Goal: Task Accomplishment & Management: Use online tool/utility

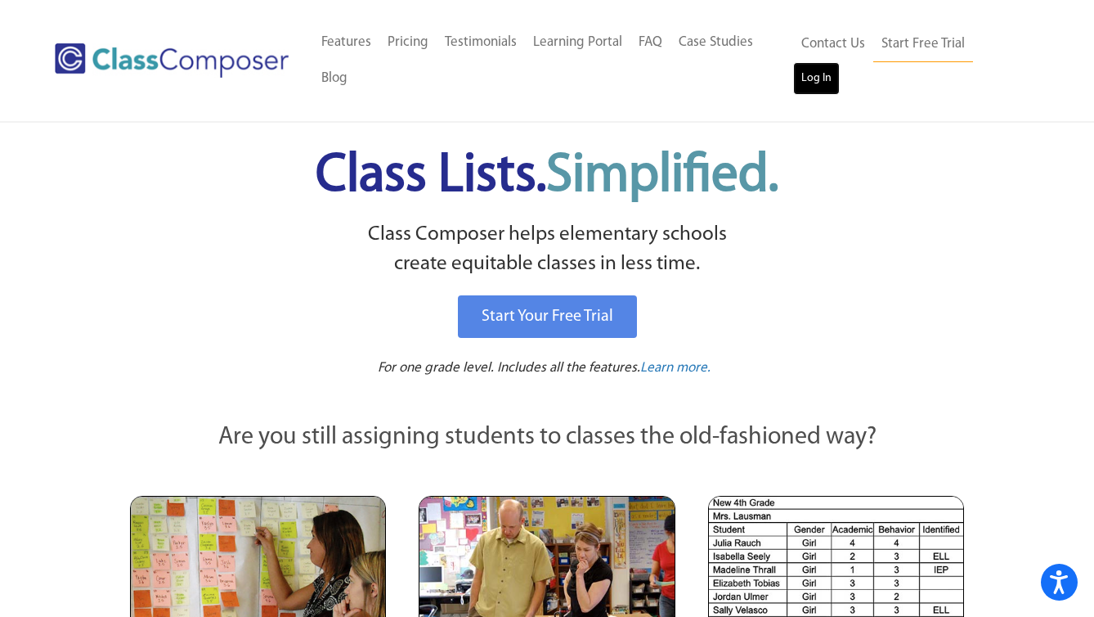
click at [840, 62] on link "Log In" at bounding box center [816, 78] width 47 height 33
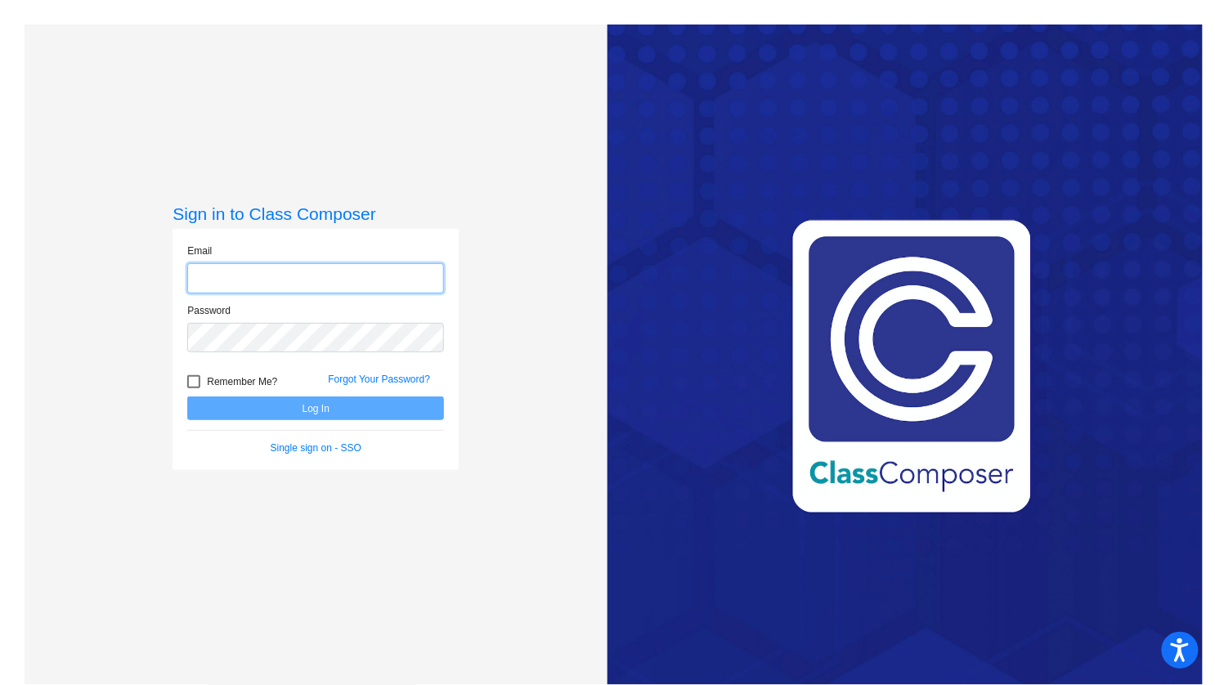
type input "[PERSON_NAME][EMAIL_ADDRESS][PERSON_NAME][DOMAIN_NAME]"
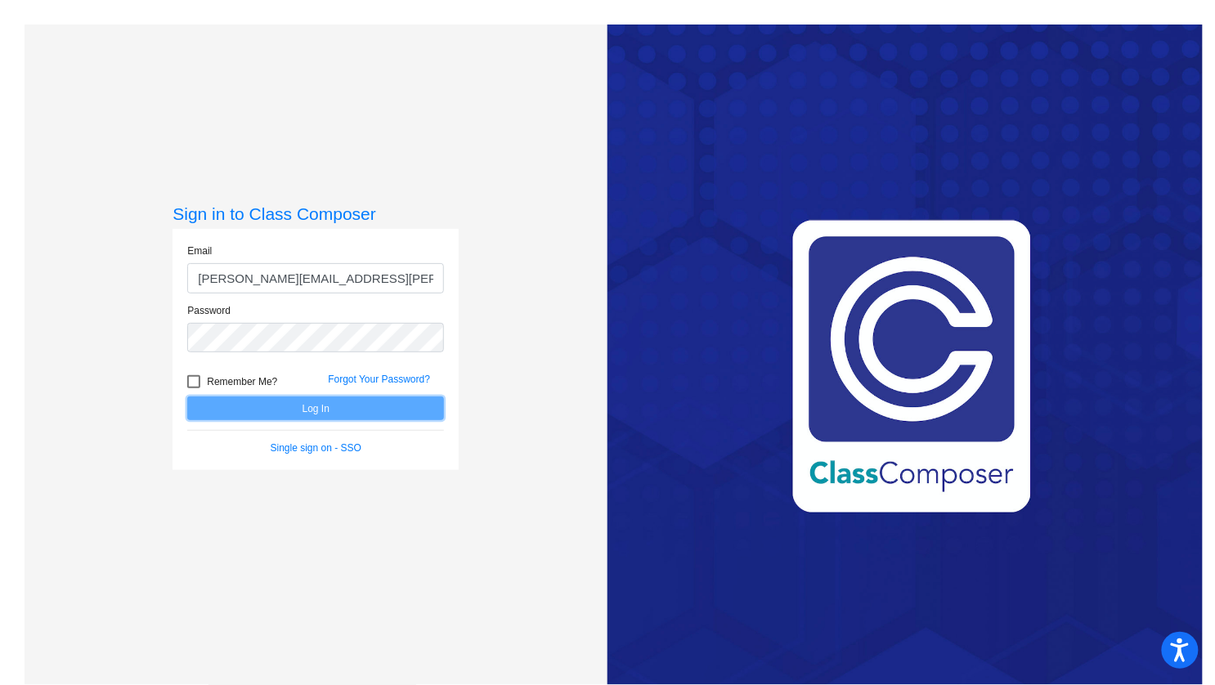
click at [344, 408] on button "Log In" at bounding box center [315, 409] width 257 height 24
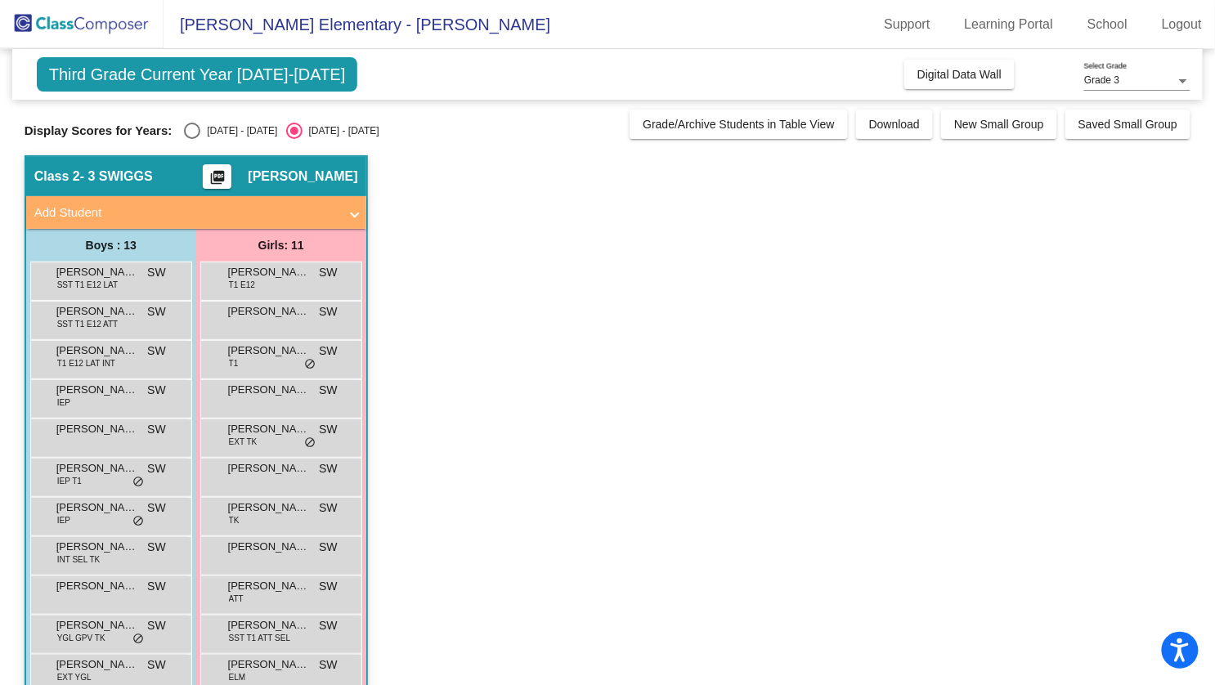
click at [191, 127] on div "Select an option" at bounding box center [192, 131] width 16 height 16
click at [191, 139] on input "[DATE] - [DATE]" at bounding box center [191, 139] width 1 height 1
radio input "true"
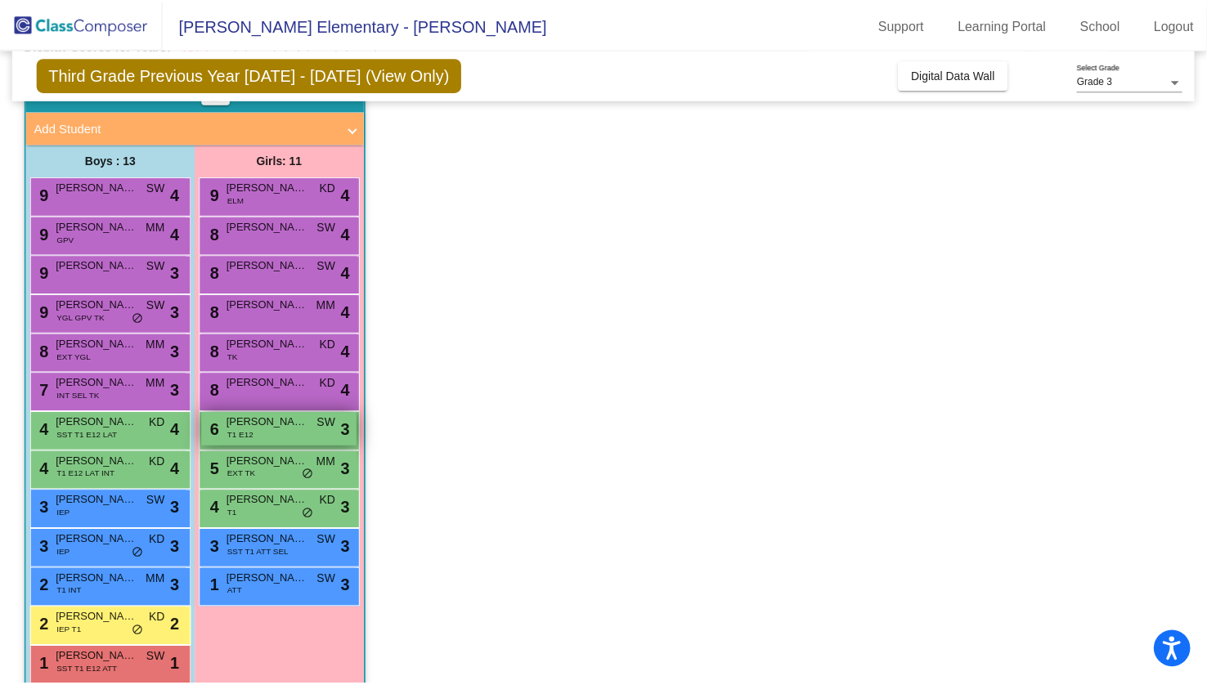
scroll to position [112, 0]
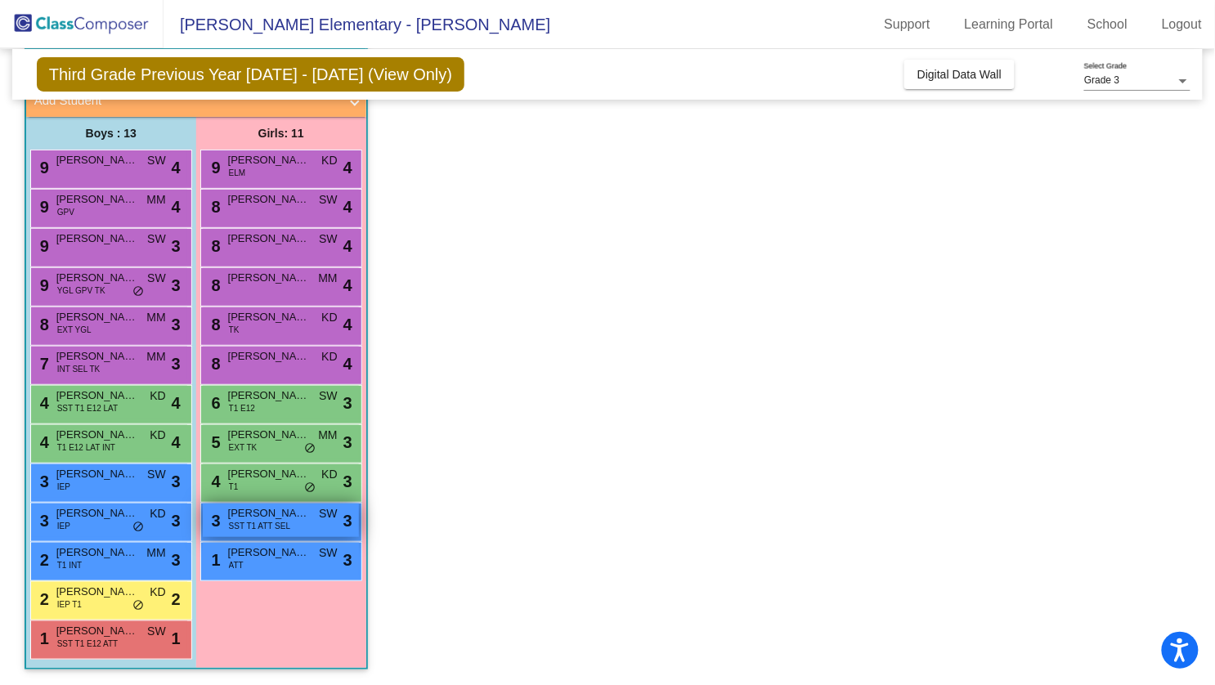
click at [282, 513] on span "[PERSON_NAME]" at bounding box center [269, 513] width 82 height 16
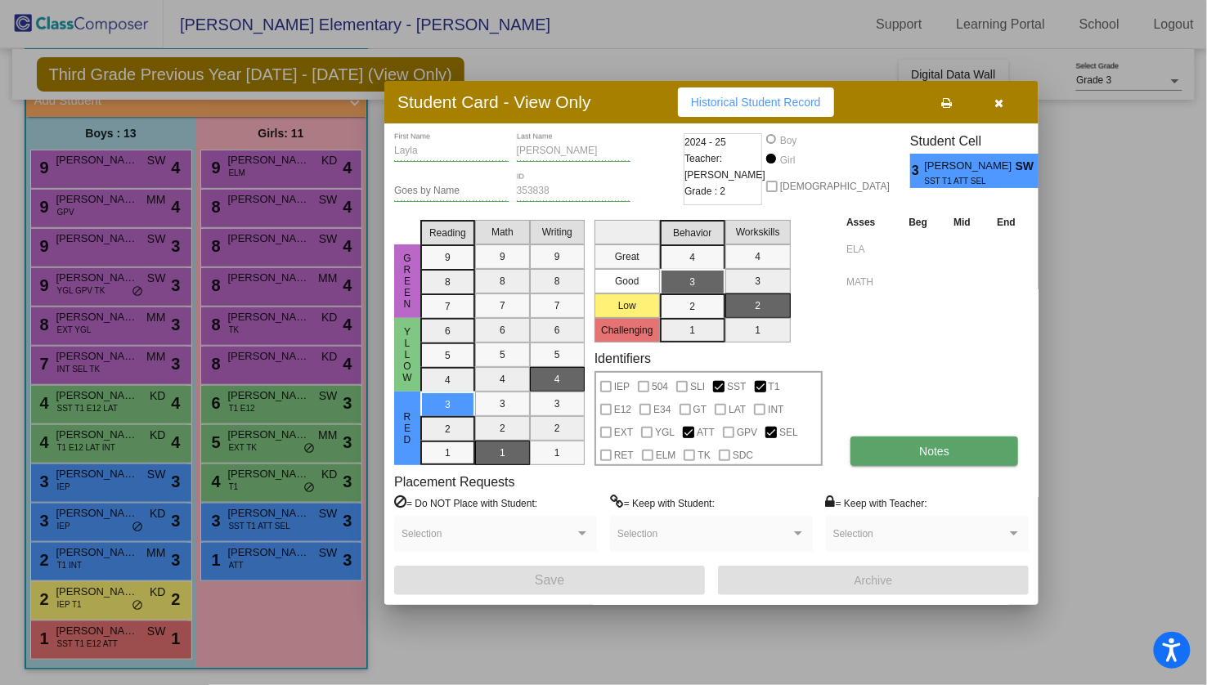
click at [890, 459] on button "Notes" at bounding box center [935, 451] width 168 height 29
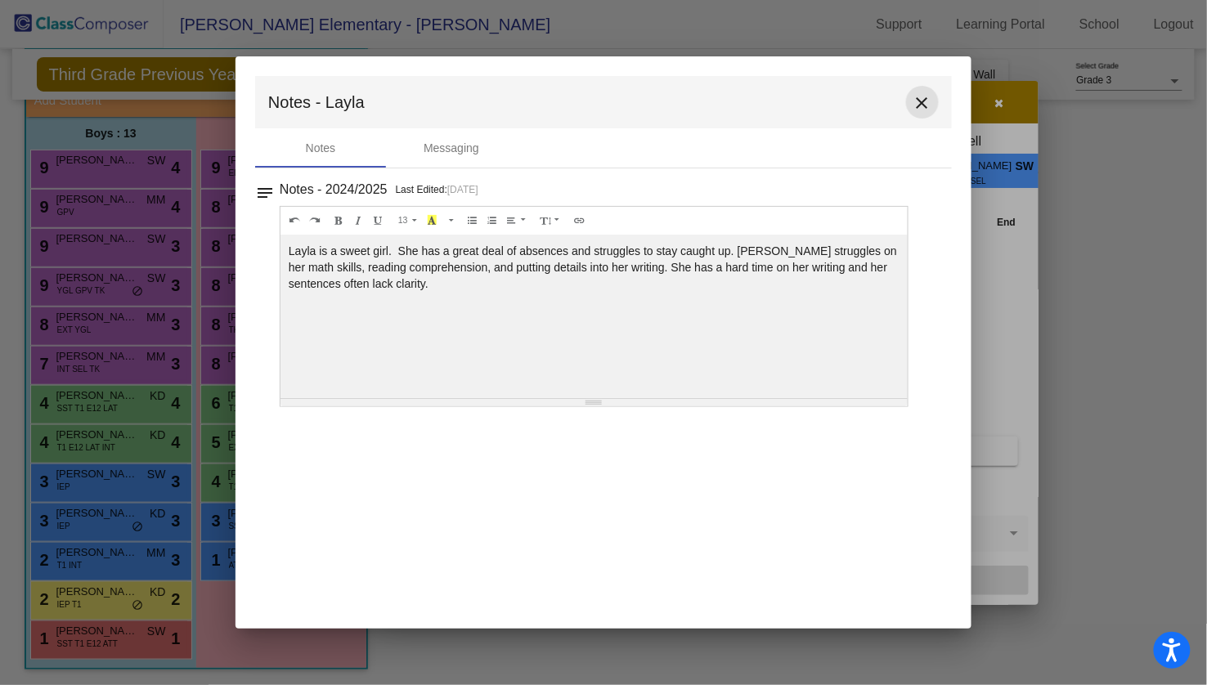
click at [923, 101] on mat-icon "close" at bounding box center [923, 103] width 20 height 20
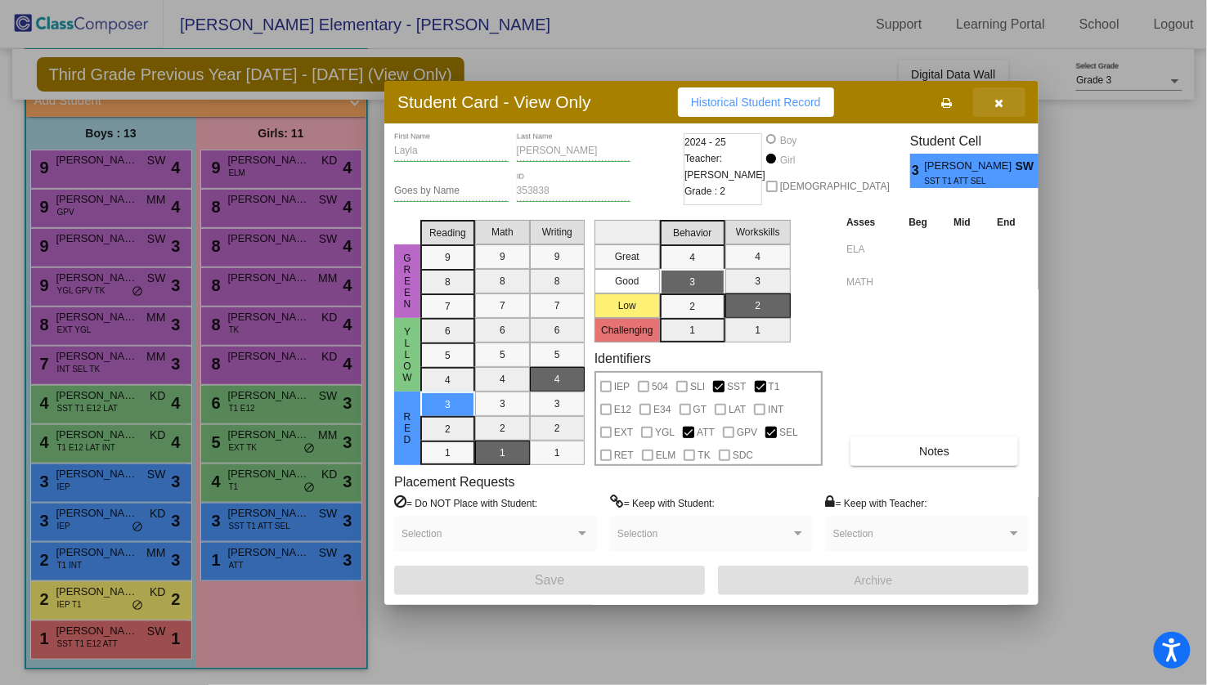
click at [1001, 101] on icon "button" at bounding box center [999, 102] width 9 height 11
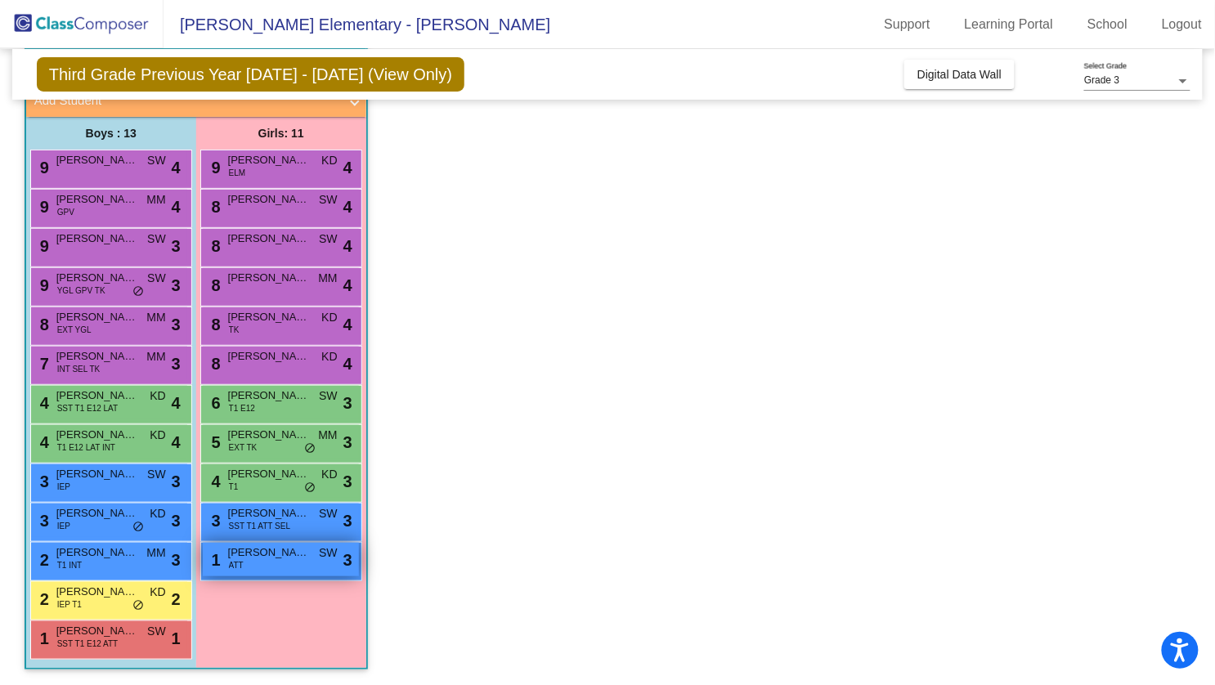
click at [264, 555] on span "[PERSON_NAME]" at bounding box center [269, 553] width 82 height 16
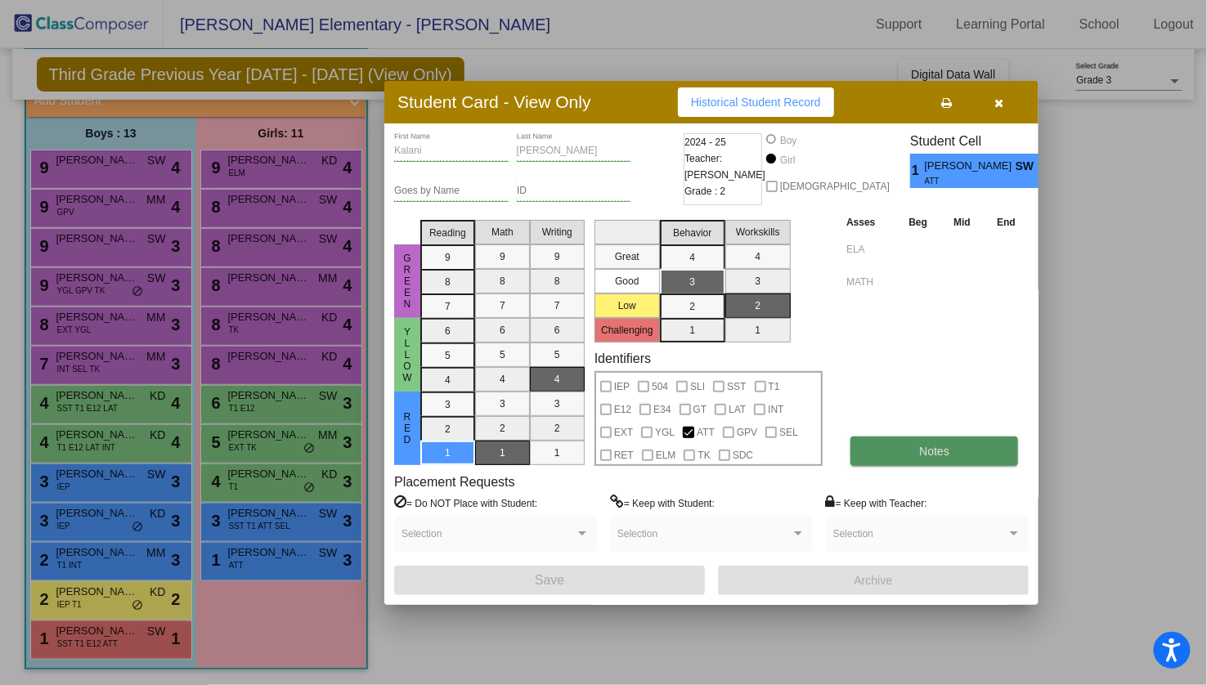
click at [958, 465] on button "Notes" at bounding box center [935, 451] width 168 height 29
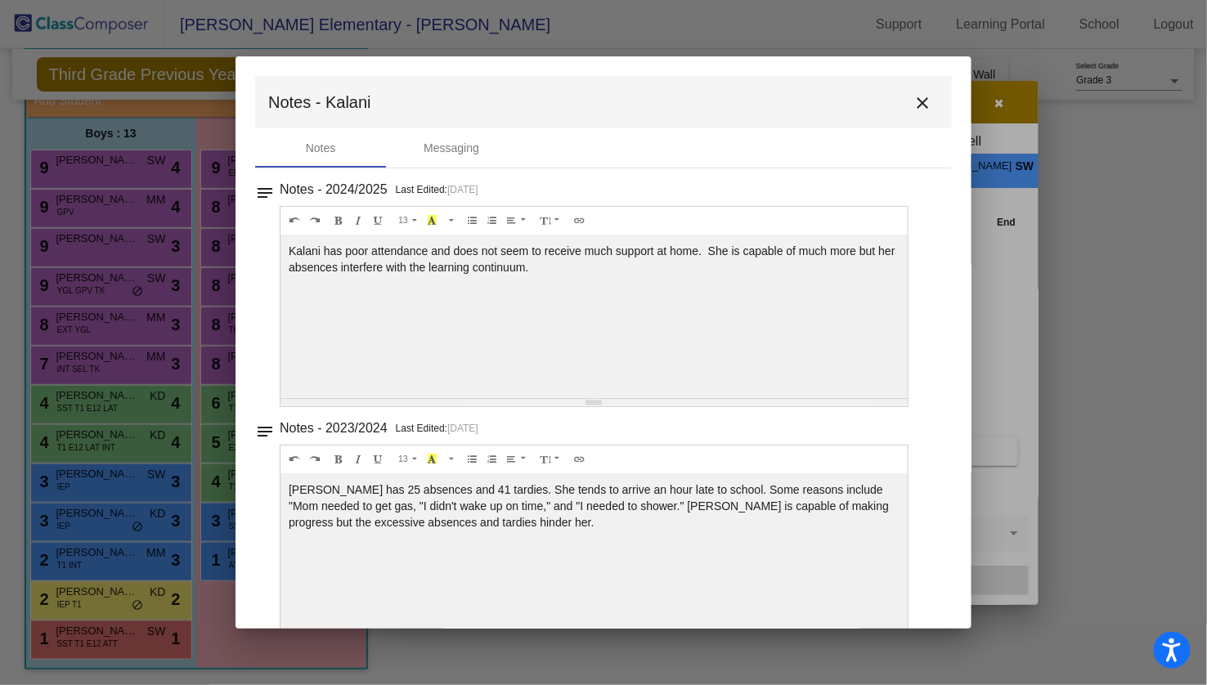
click at [913, 101] on mat-icon "close" at bounding box center [923, 103] width 20 height 20
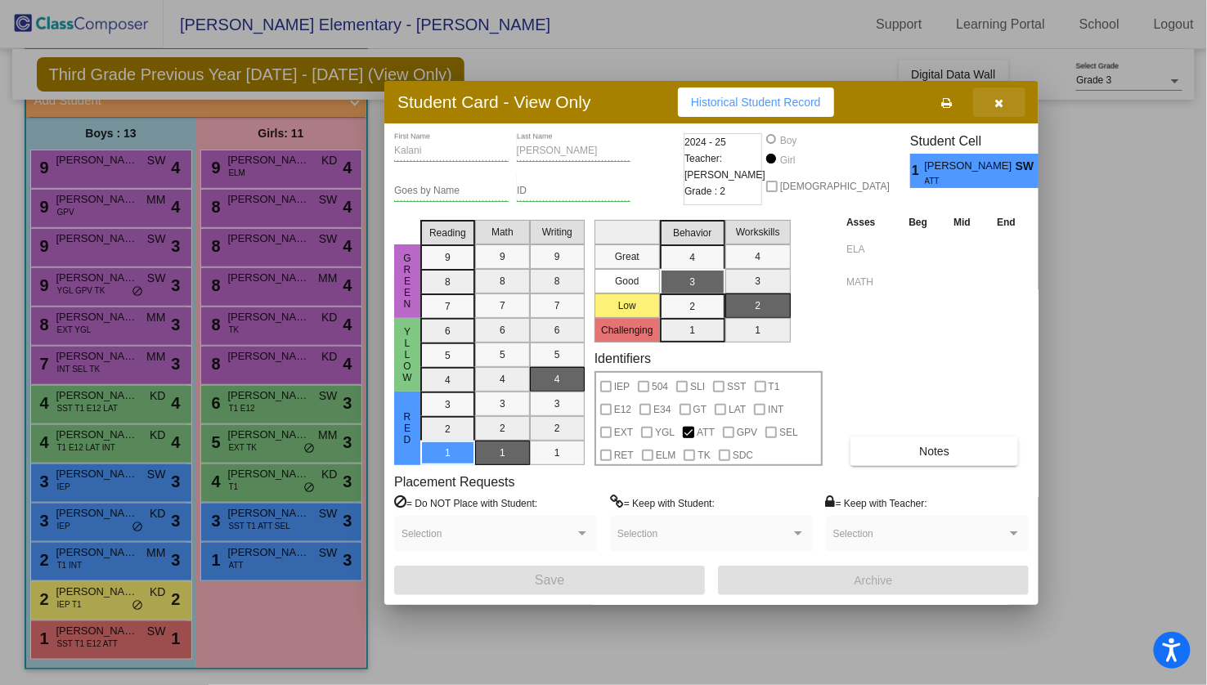
click at [997, 102] on icon "button" at bounding box center [999, 102] width 9 height 11
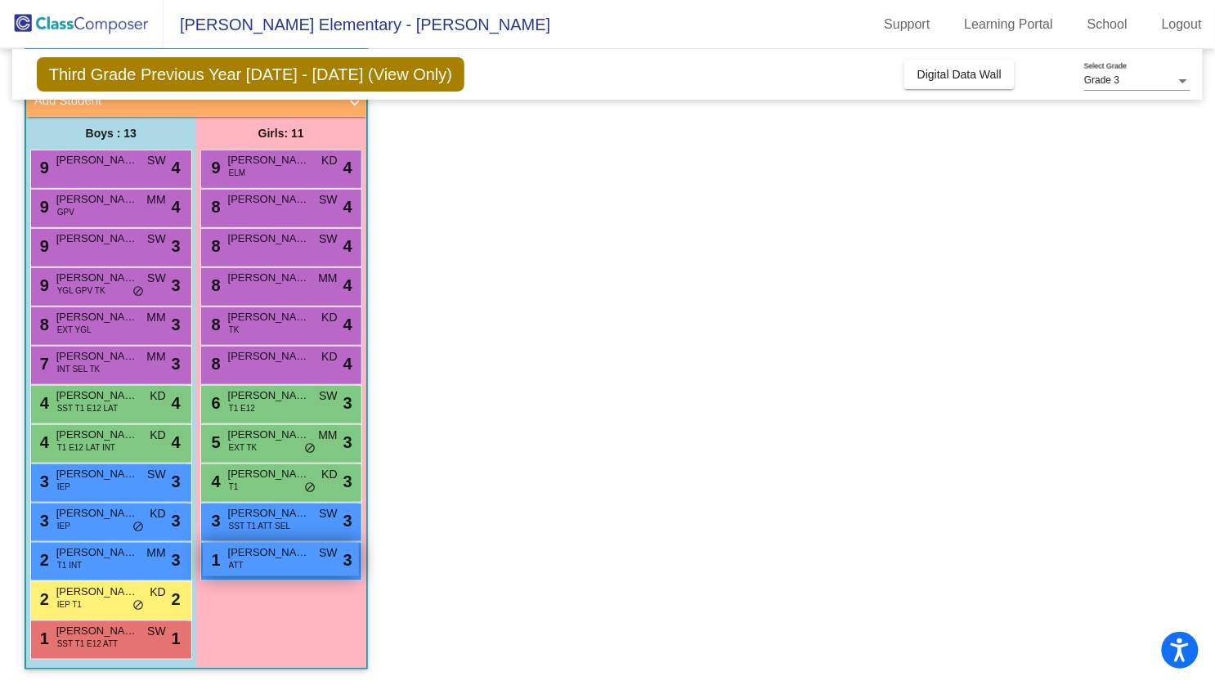
click at [272, 561] on div "1 [PERSON_NAME] ATT SW lock do_not_disturb_alt 3" at bounding box center [281, 560] width 156 height 34
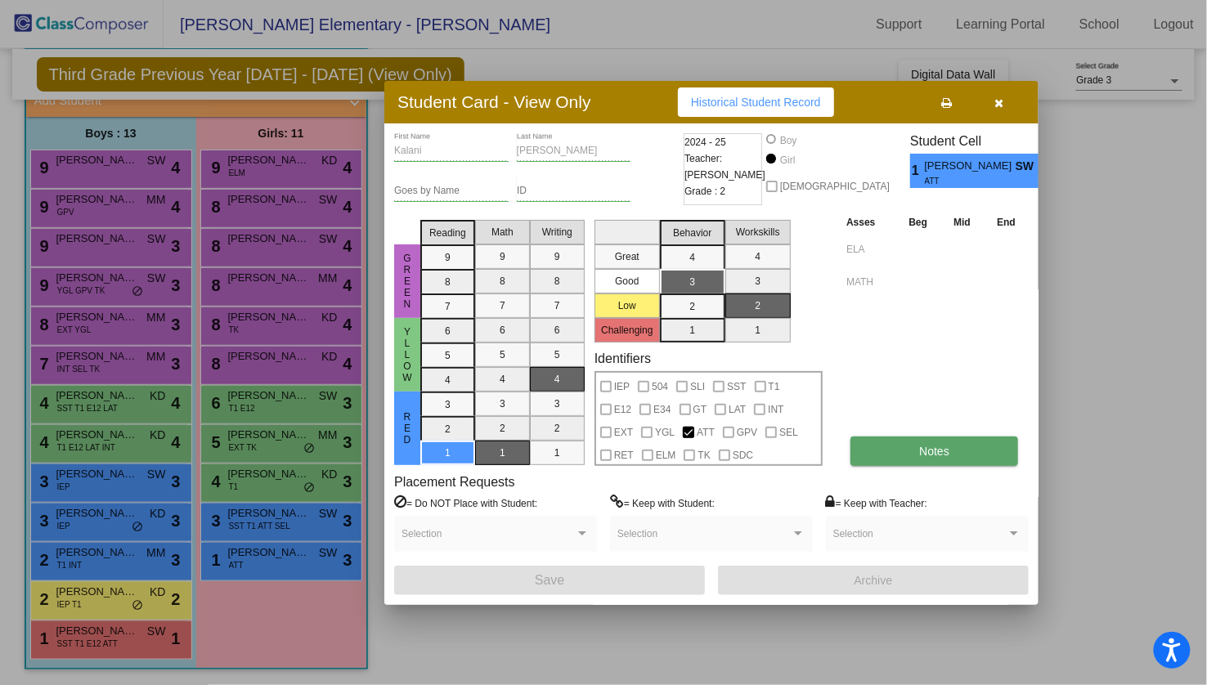
click at [955, 446] on button "Notes" at bounding box center [935, 451] width 168 height 29
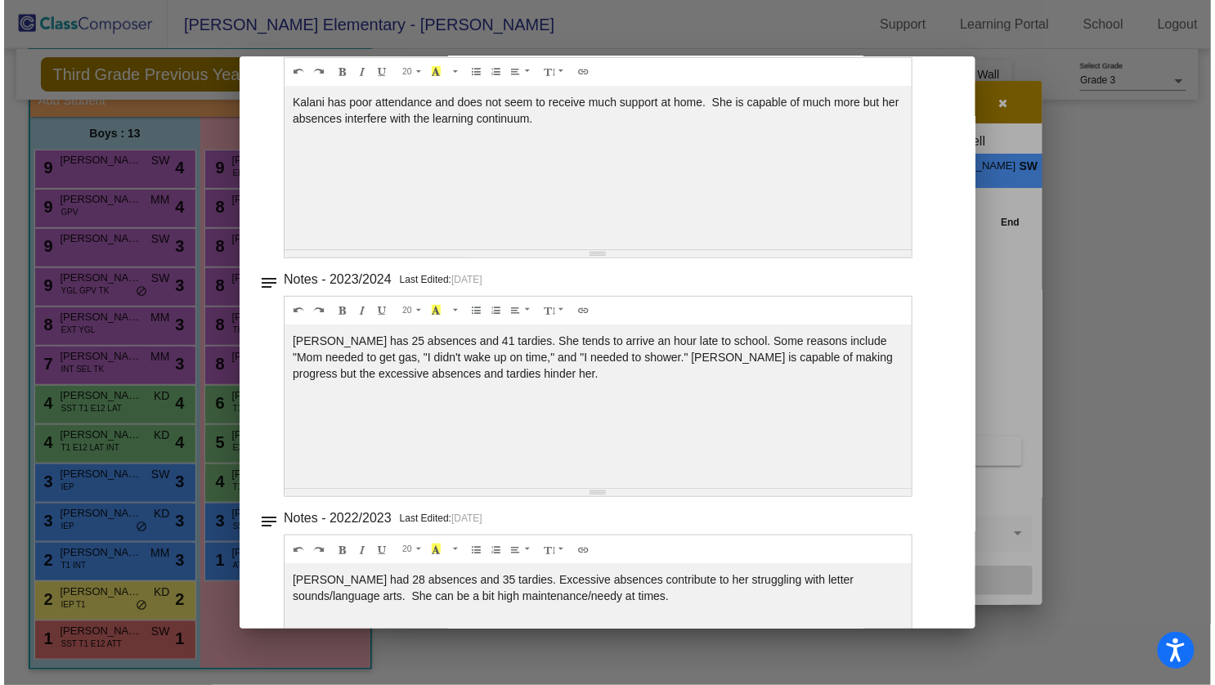
scroll to position [0, 0]
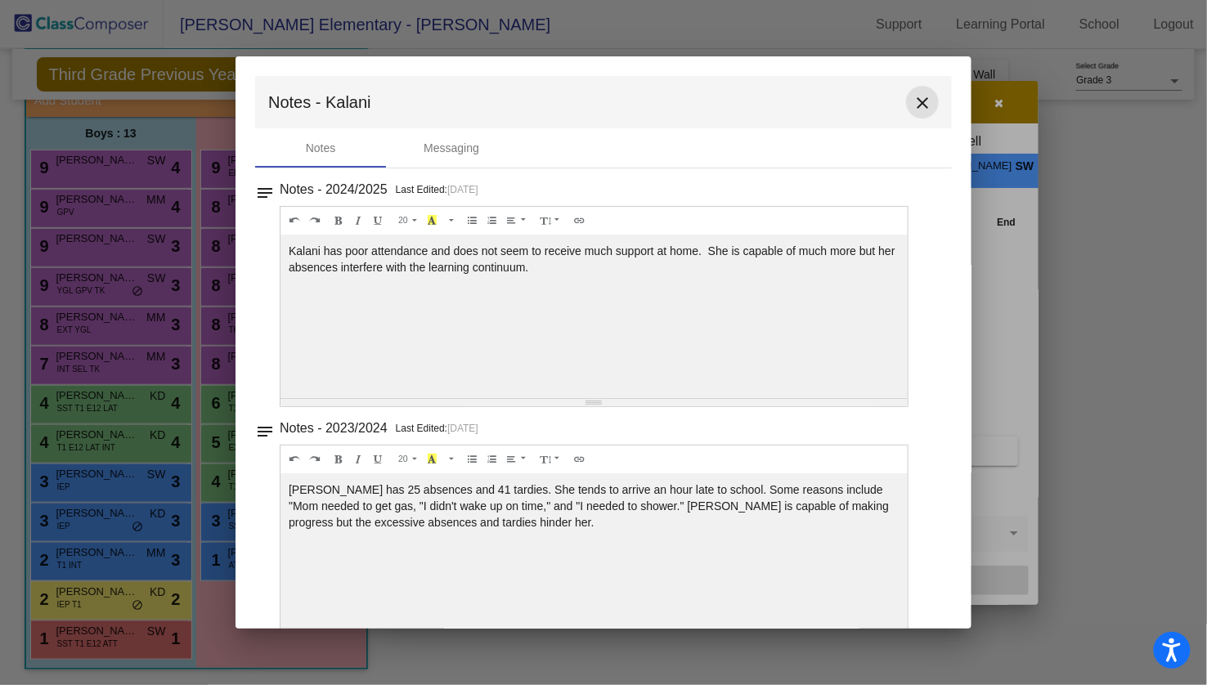
click at [913, 101] on mat-icon "close" at bounding box center [923, 103] width 20 height 20
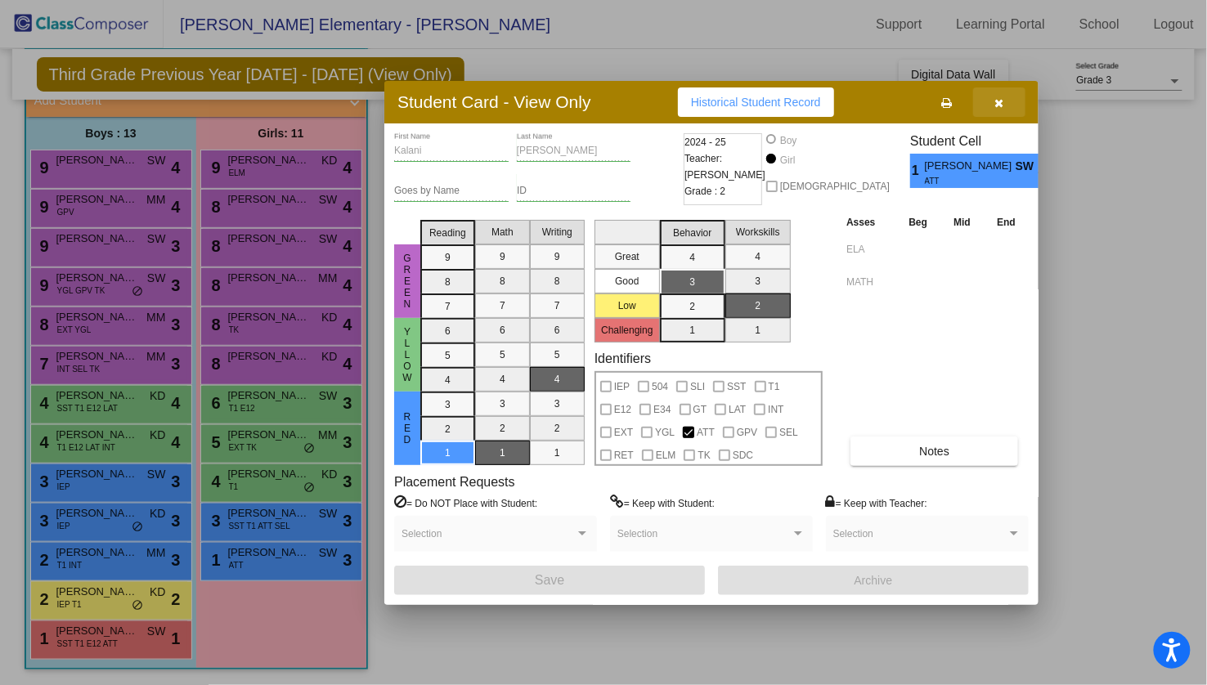
click at [1001, 101] on icon "button" at bounding box center [999, 102] width 9 height 11
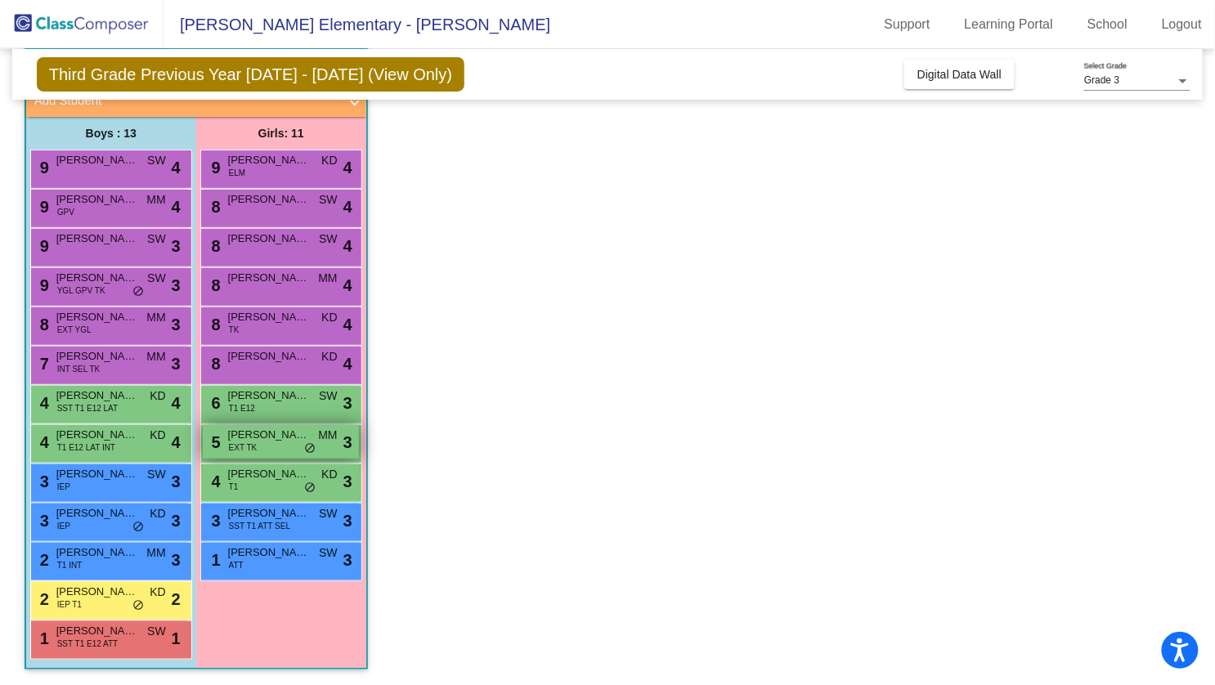
click at [258, 431] on span "[PERSON_NAME]" at bounding box center [269, 435] width 82 height 16
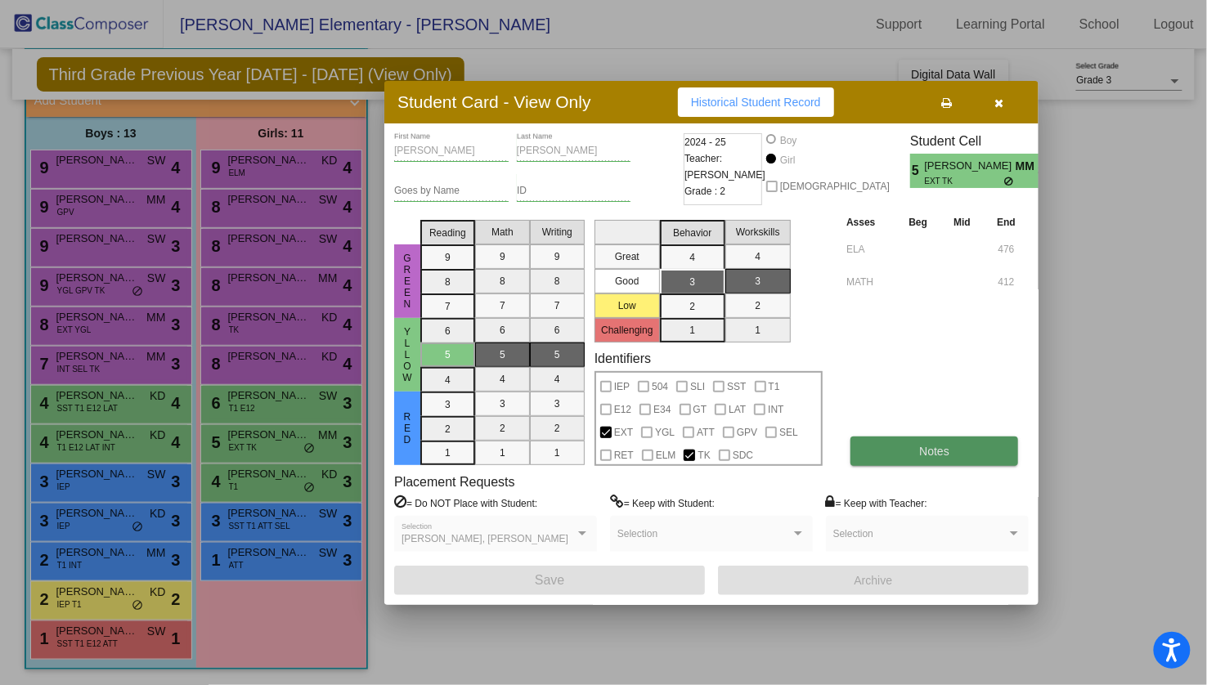
click at [920, 458] on button "Notes" at bounding box center [935, 451] width 168 height 29
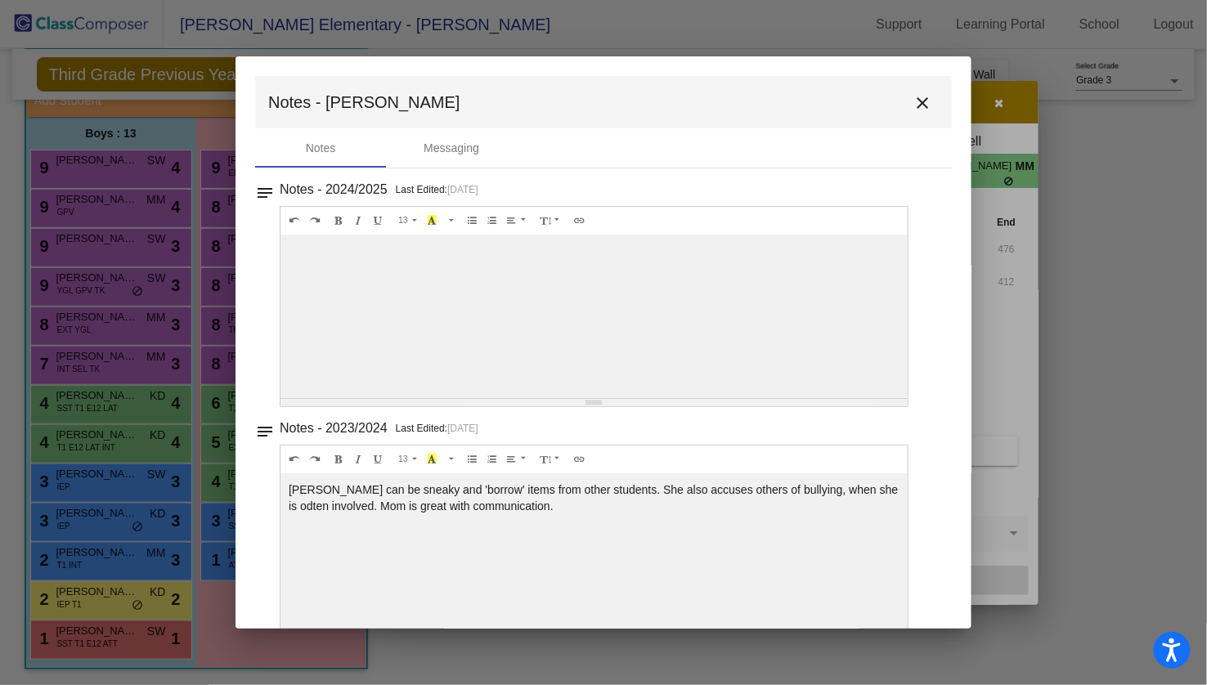
click at [917, 96] on mat-icon "close" at bounding box center [923, 103] width 20 height 20
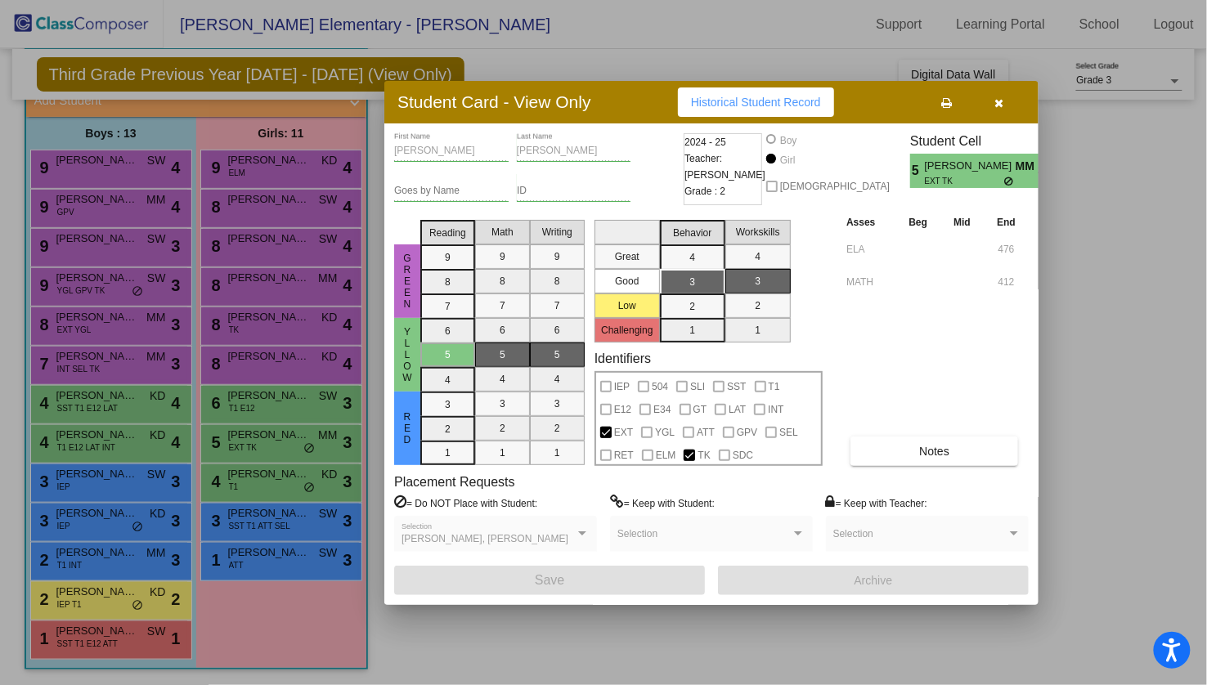
click at [998, 106] on icon "button" at bounding box center [999, 102] width 9 height 11
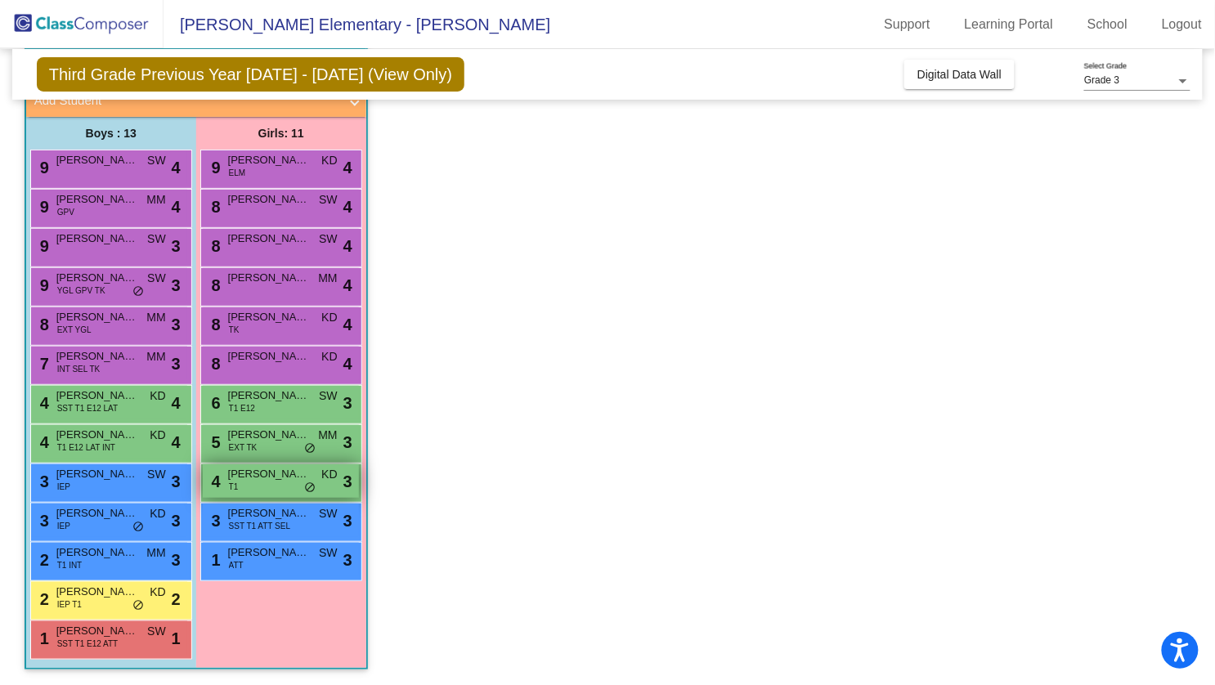
click at [276, 483] on div "4 [PERSON_NAME] T1 KD lock do_not_disturb_alt 3" at bounding box center [281, 482] width 156 height 34
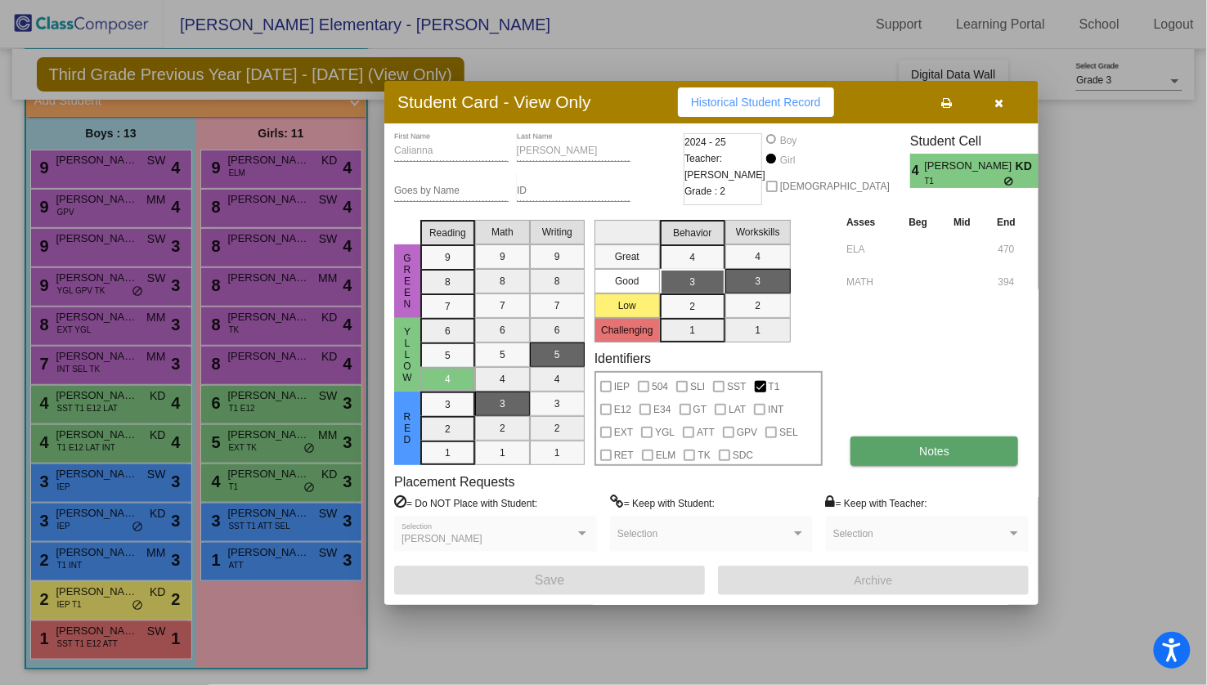
click at [903, 455] on button "Notes" at bounding box center [935, 451] width 168 height 29
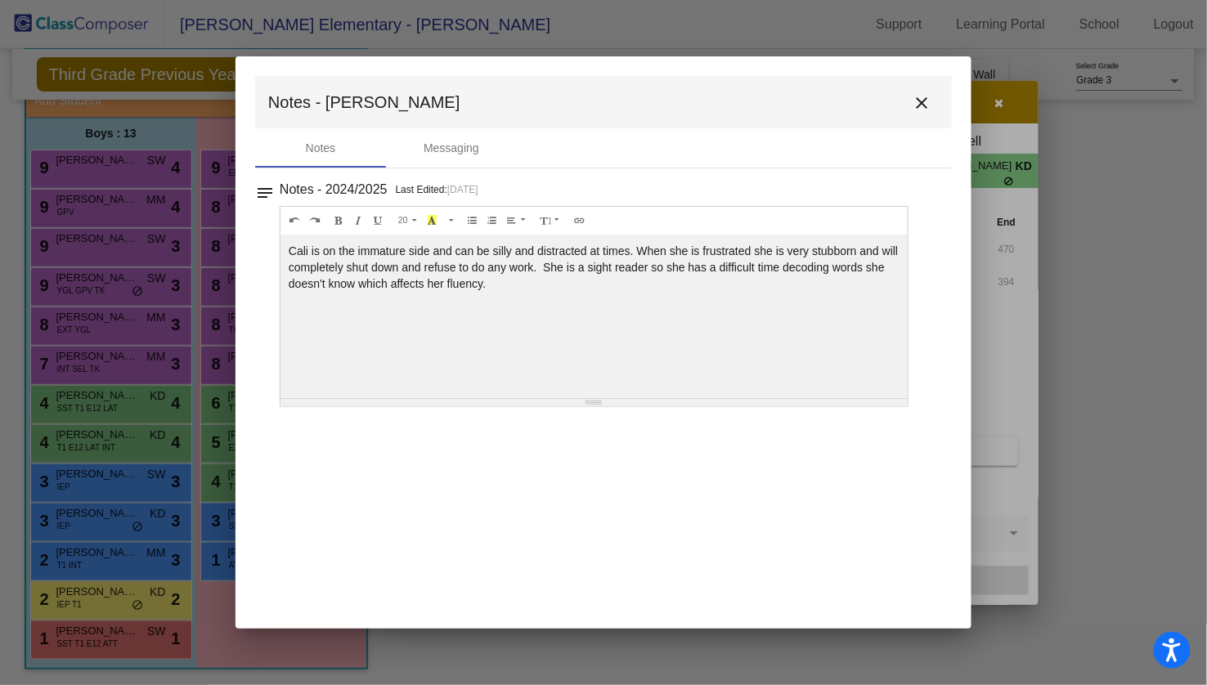
click at [925, 97] on mat-icon "close" at bounding box center [923, 103] width 20 height 20
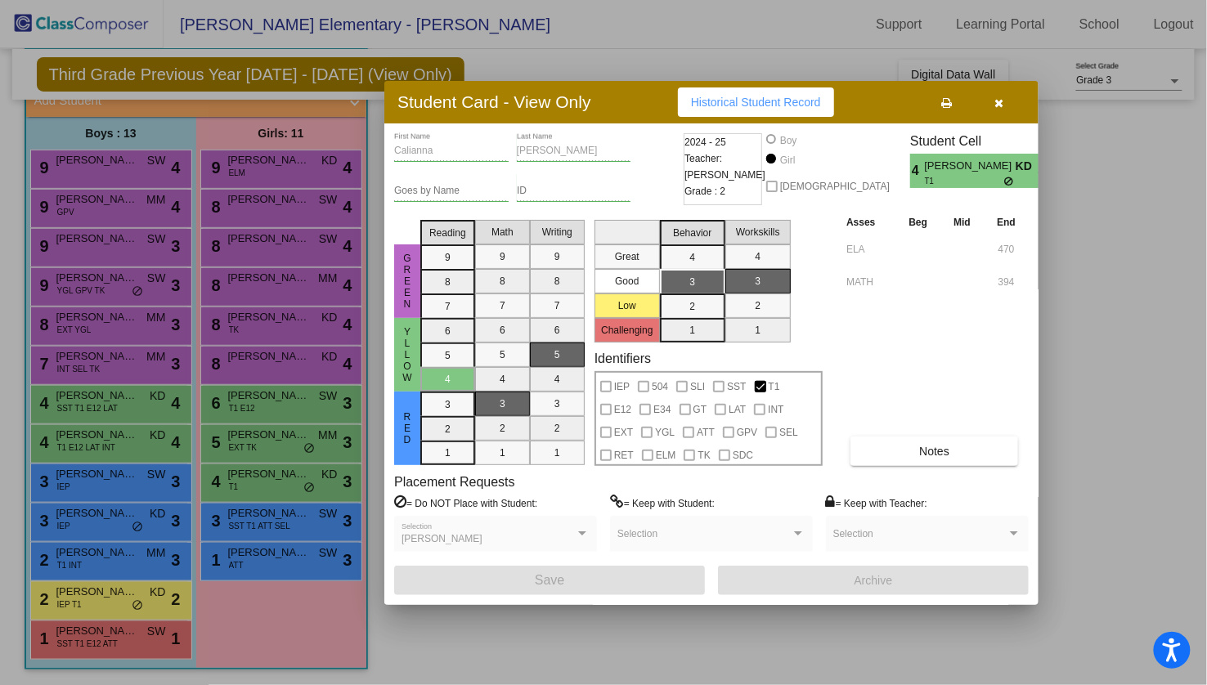
click at [1003, 103] on icon "button" at bounding box center [999, 102] width 9 height 11
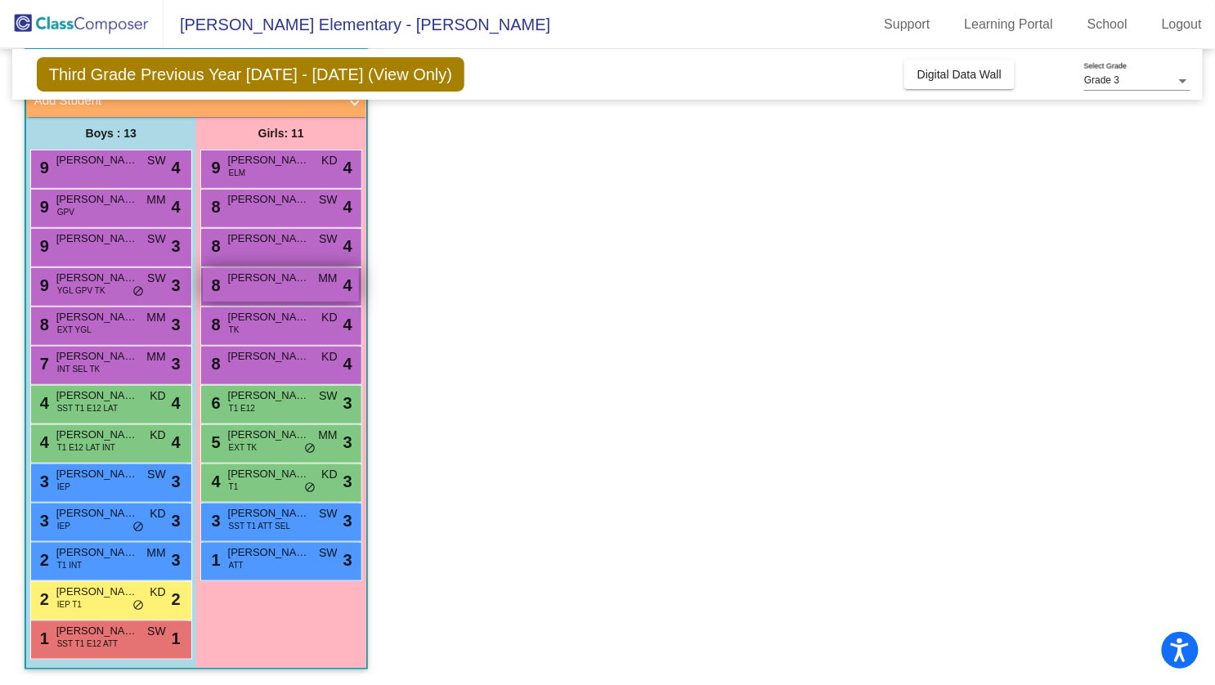
click at [277, 290] on div "8 [PERSON_NAME] MM lock do_not_disturb_alt 4" at bounding box center [281, 285] width 156 height 34
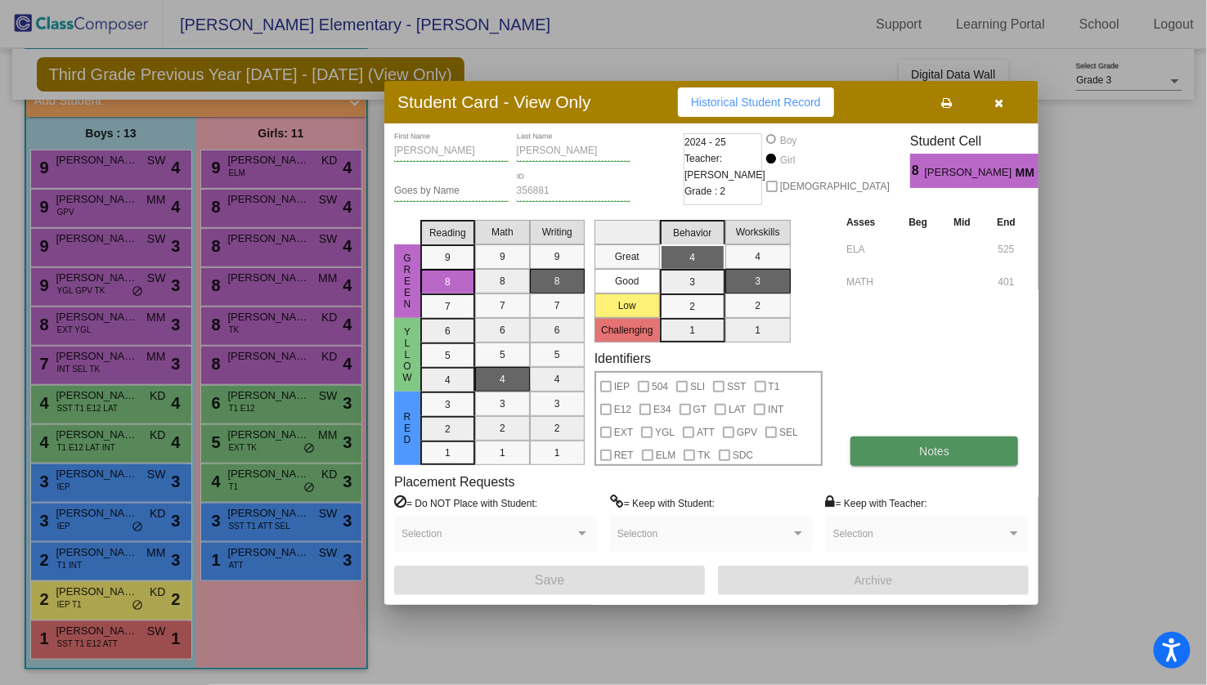
click at [920, 455] on span "Notes" at bounding box center [934, 451] width 30 height 13
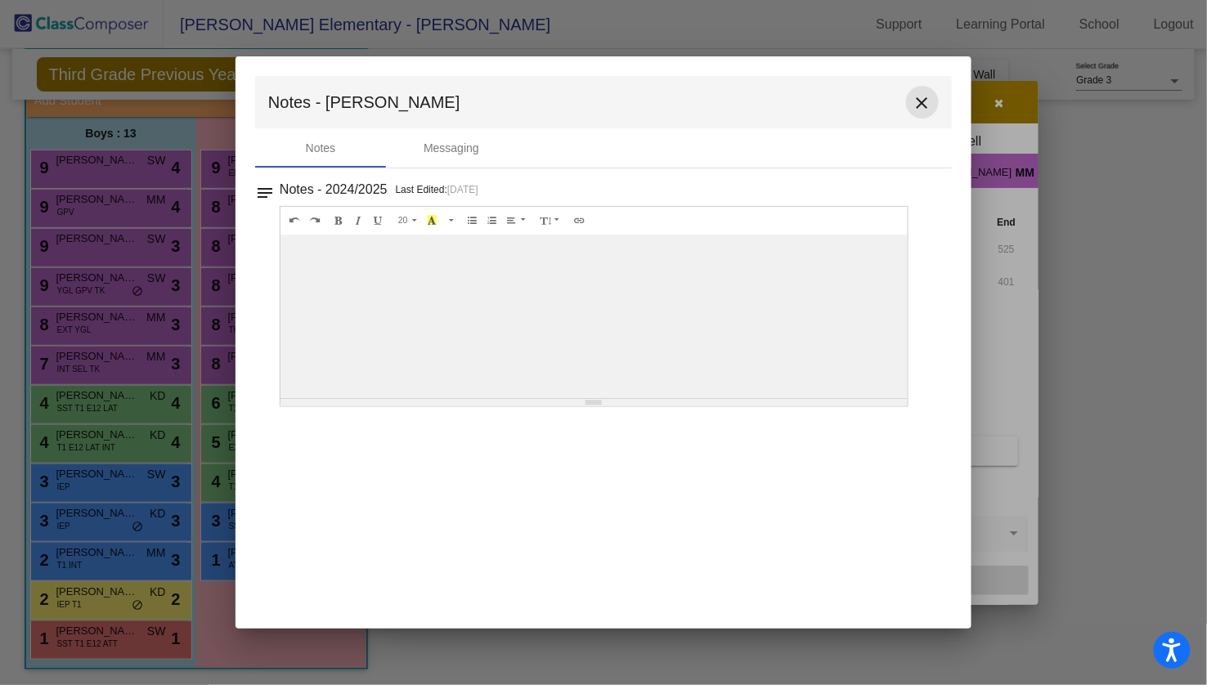
click at [920, 101] on mat-icon "close" at bounding box center [923, 103] width 20 height 20
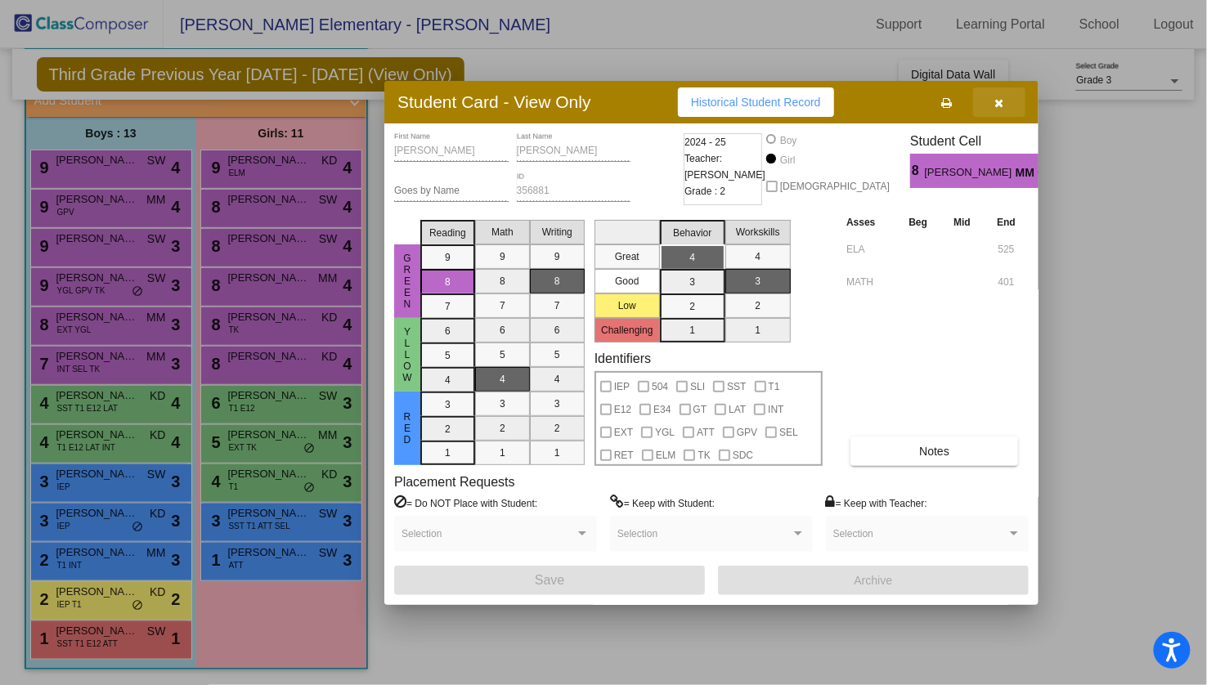
click at [1000, 103] on icon "button" at bounding box center [999, 102] width 9 height 11
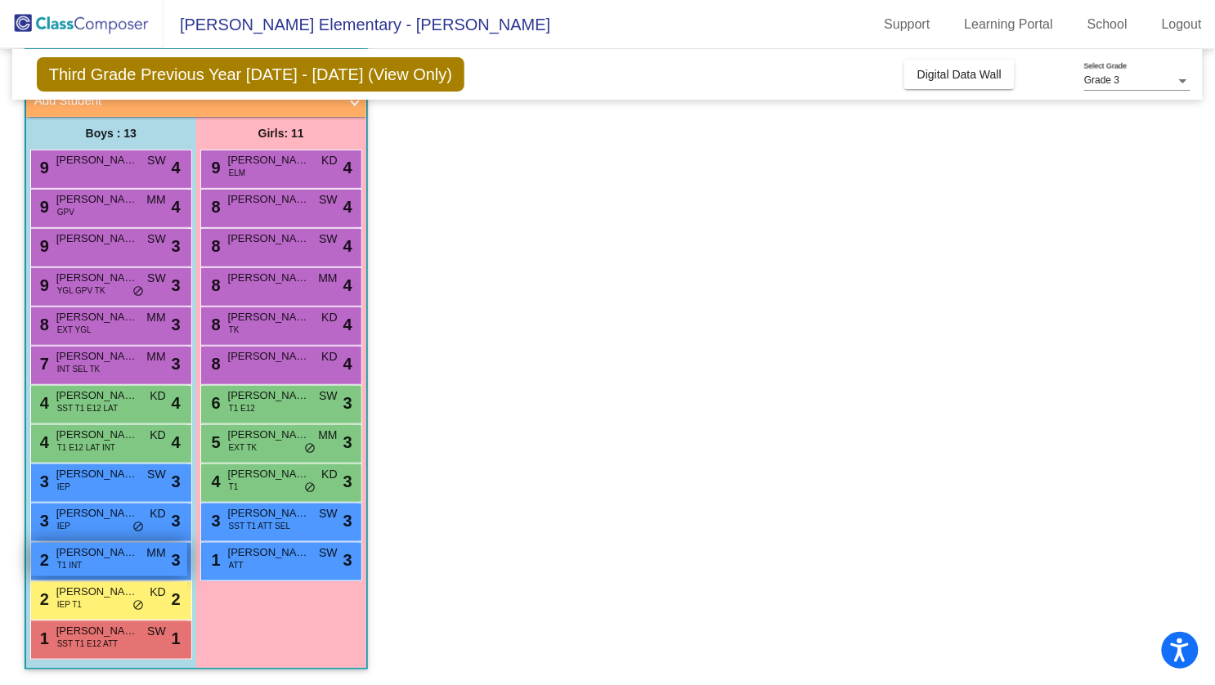
click at [96, 559] on span "[PERSON_NAME]" at bounding box center [97, 553] width 82 height 16
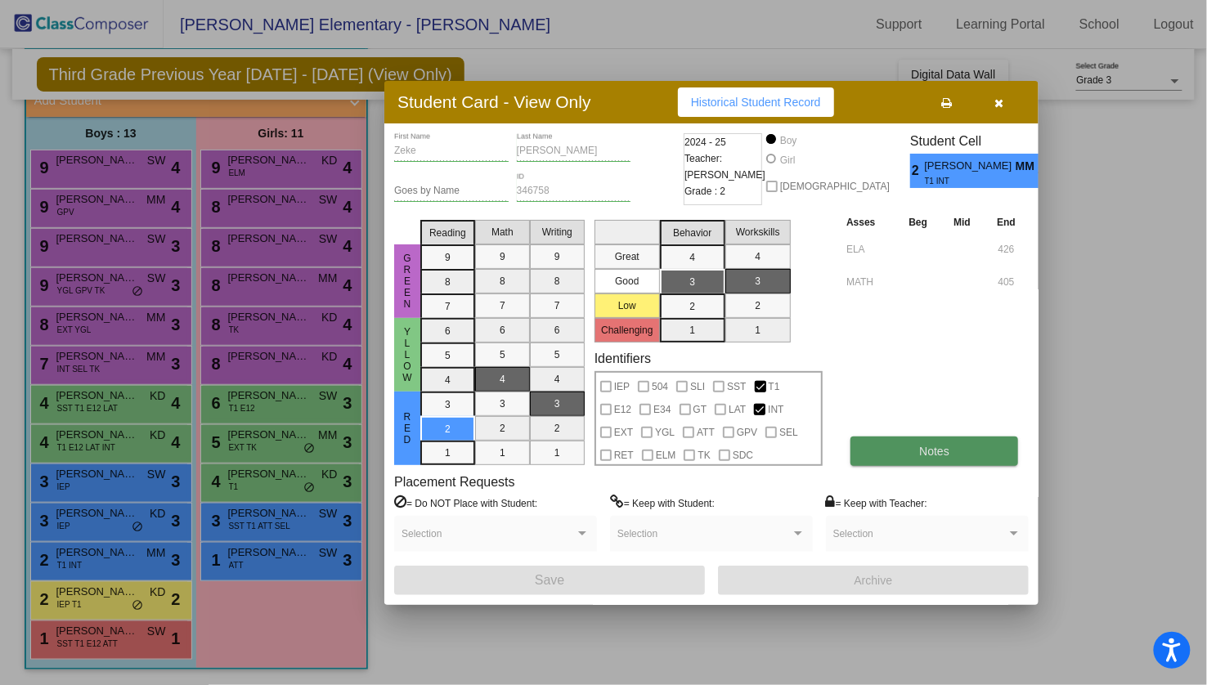
click at [927, 453] on span "Notes" at bounding box center [934, 451] width 30 height 13
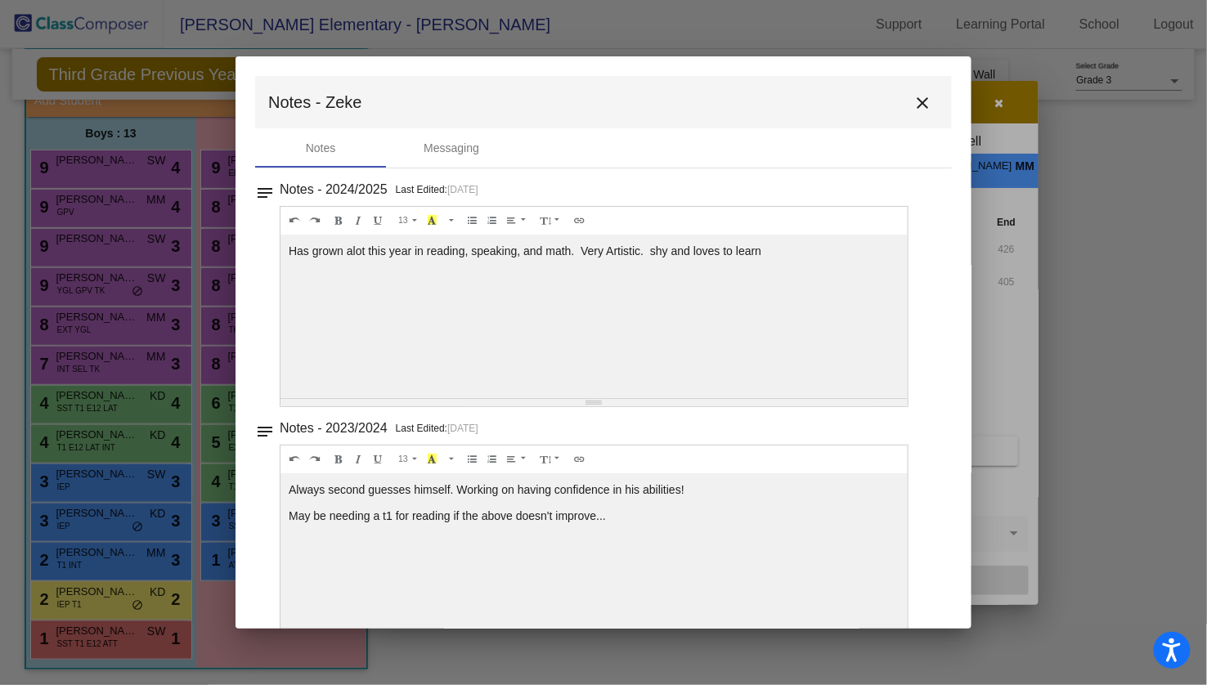
click at [915, 102] on mat-icon "close" at bounding box center [923, 103] width 20 height 20
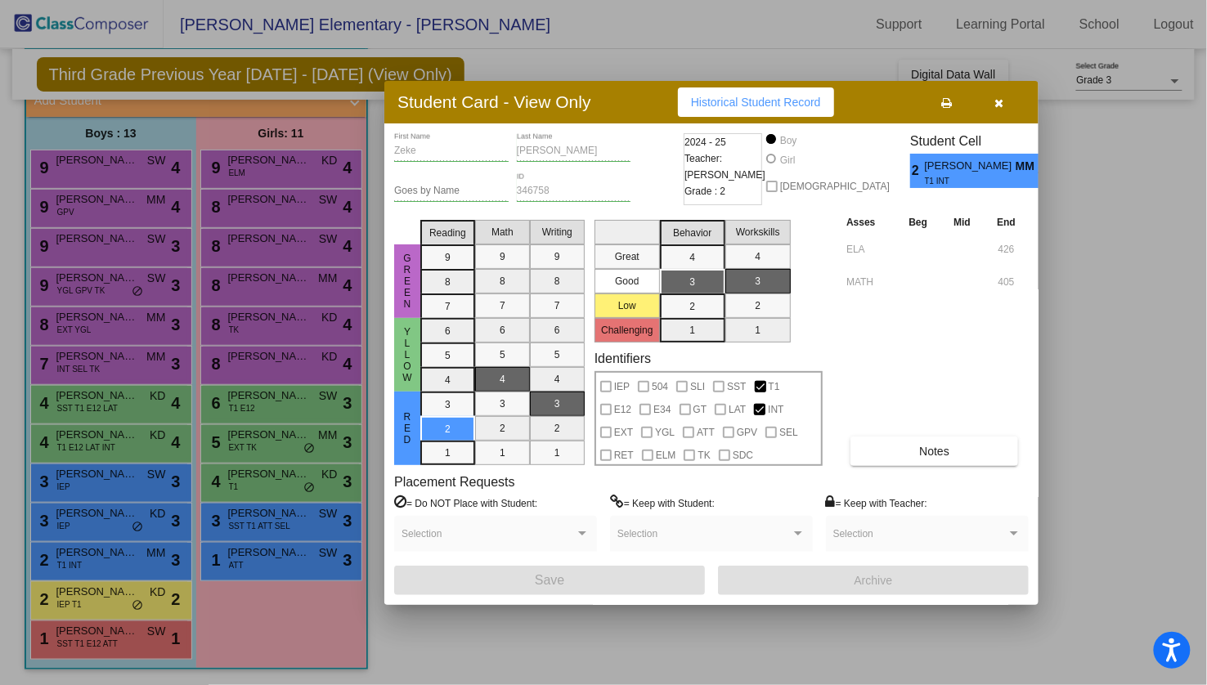
click at [998, 100] on icon "button" at bounding box center [999, 102] width 9 height 11
